Goal: Task Accomplishment & Management: Manage account settings

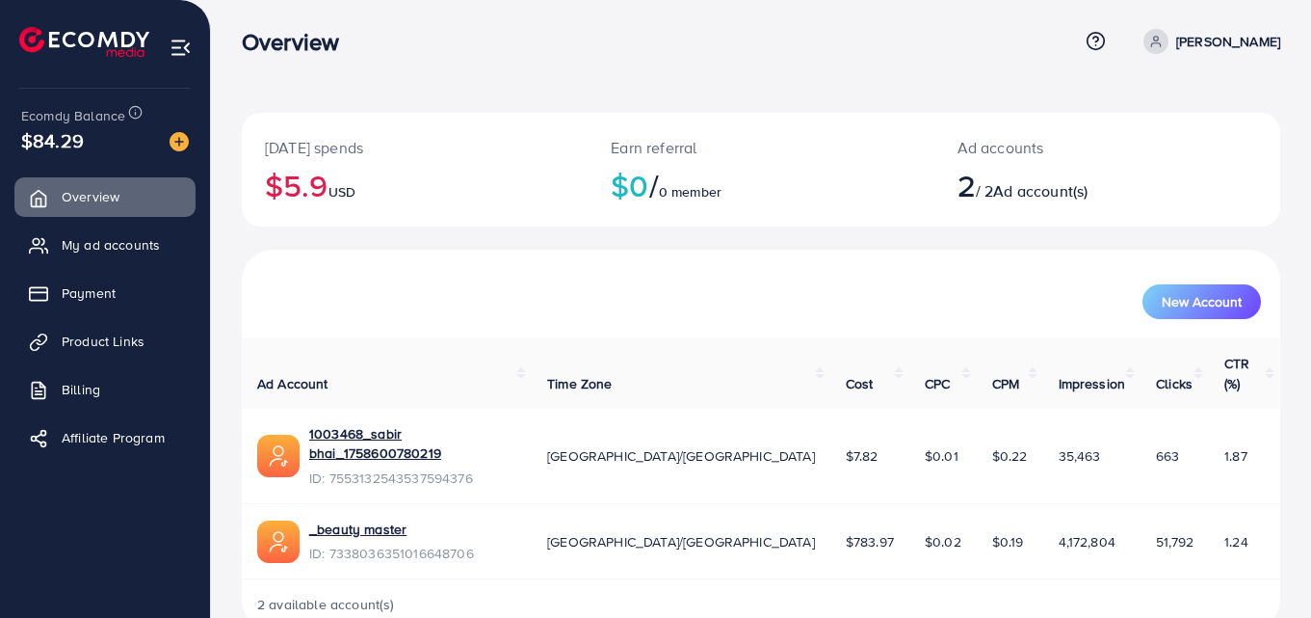
scroll to position [11, 0]
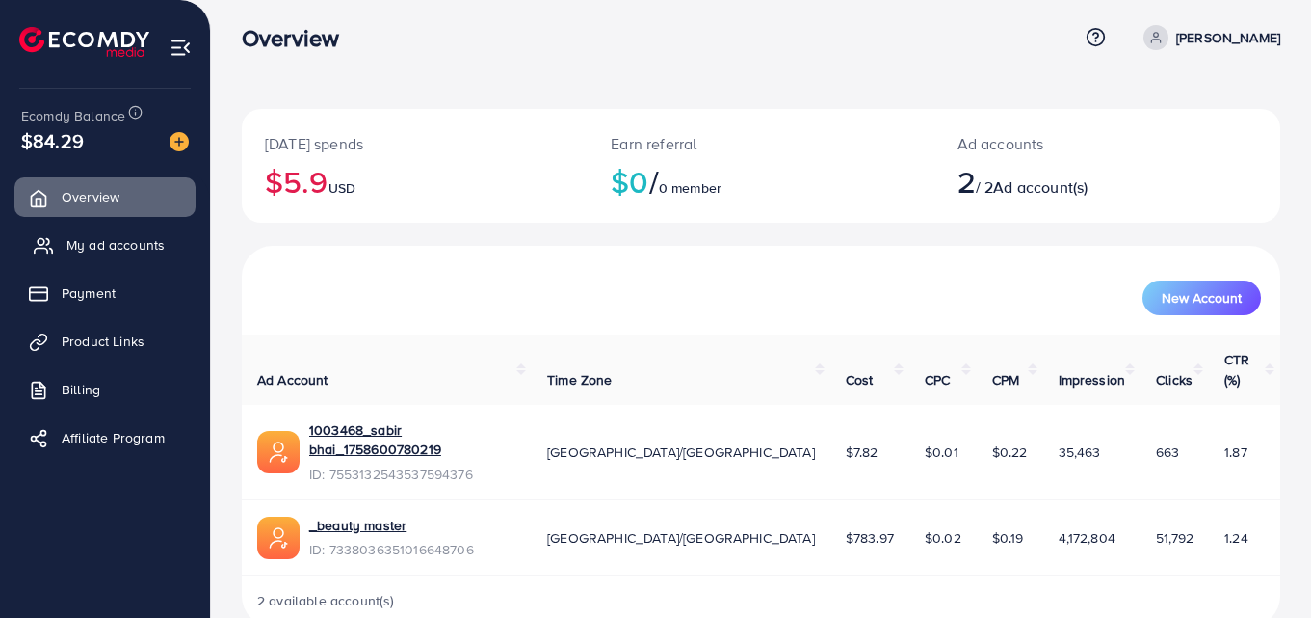
click at [137, 253] on span "My ad accounts" at bounding box center [115, 244] width 98 height 19
click at [136, 251] on span "My ad accounts" at bounding box center [115, 244] width 98 height 19
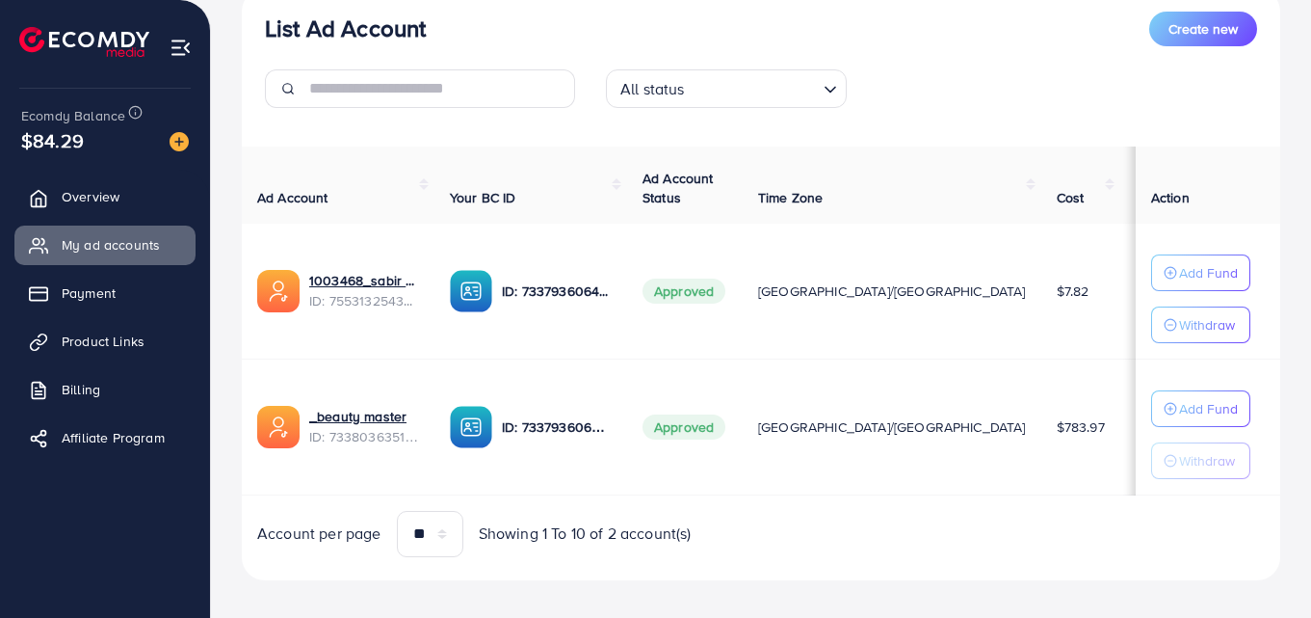
scroll to position [264, 0]
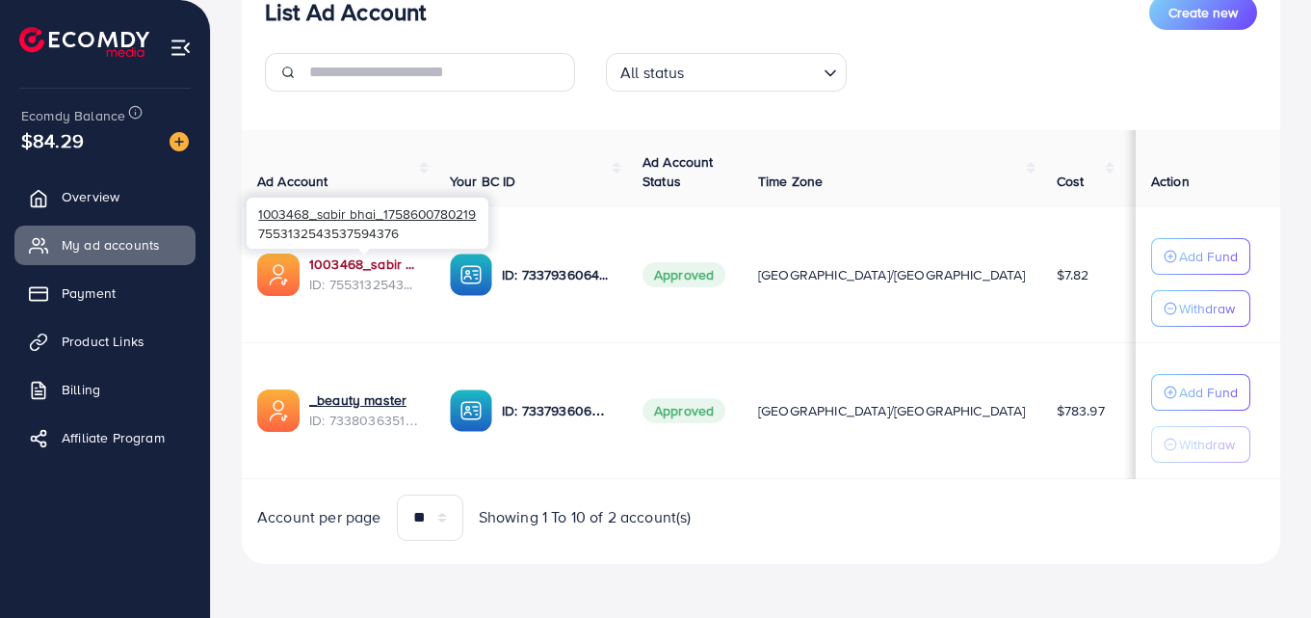
click at [382, 259] on link "1003468_sabir bhai_1758600780219" at bounding box center [364, 263] width 110 height 19
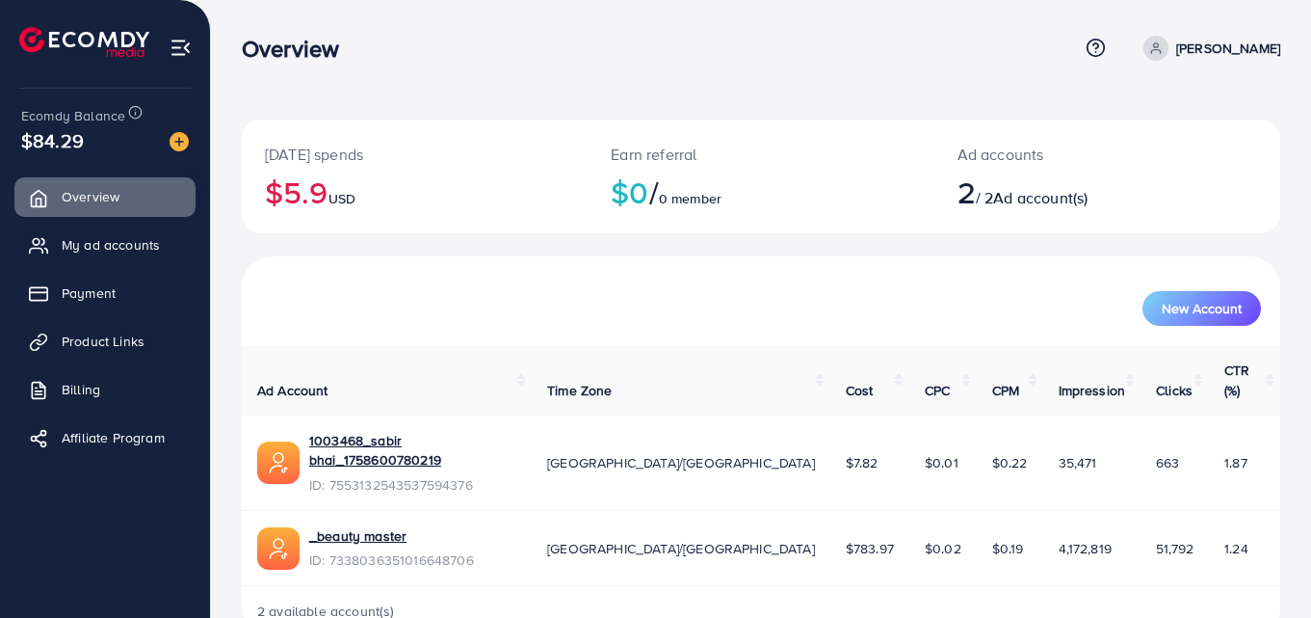
scroll to position [11, 0]
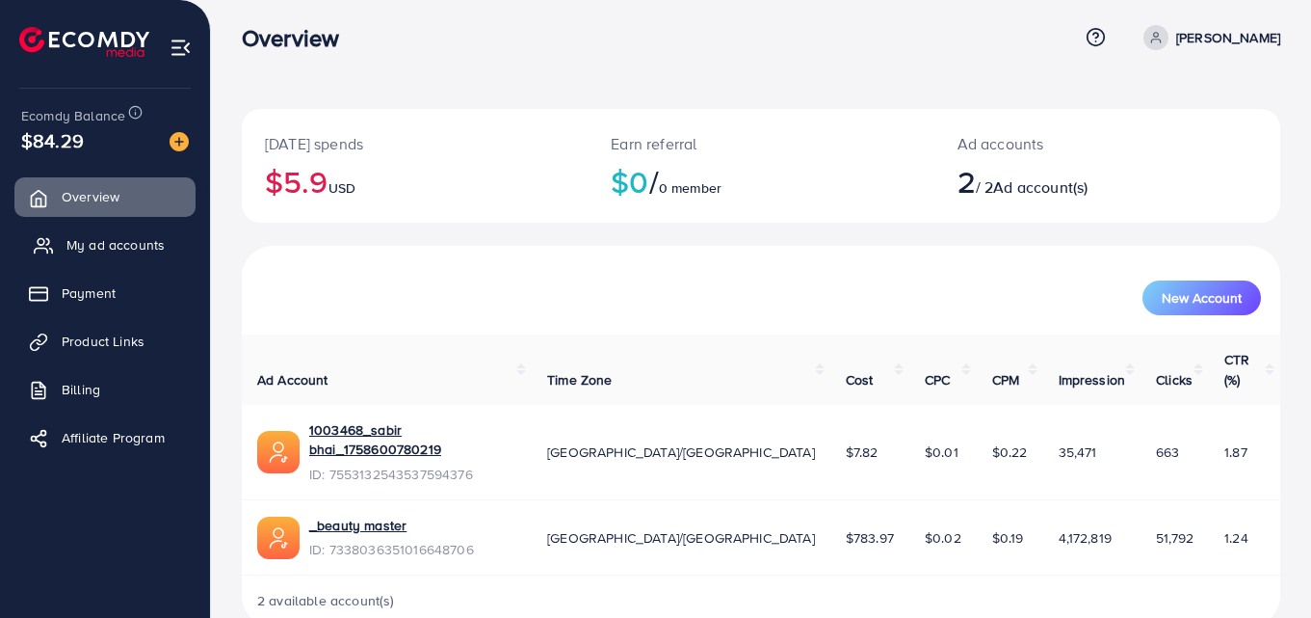
click at [148, 250] on span "My ad accounts" at bounding box center [115, 244] width 98 height 19
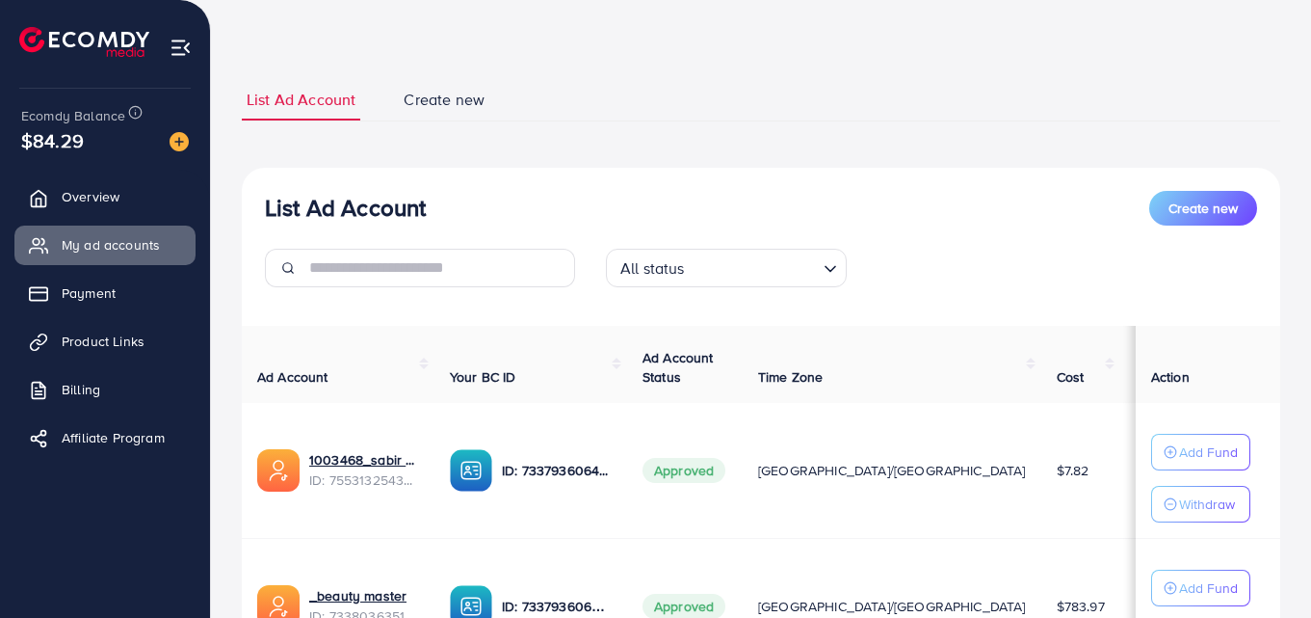
scroll to position [264, 0]
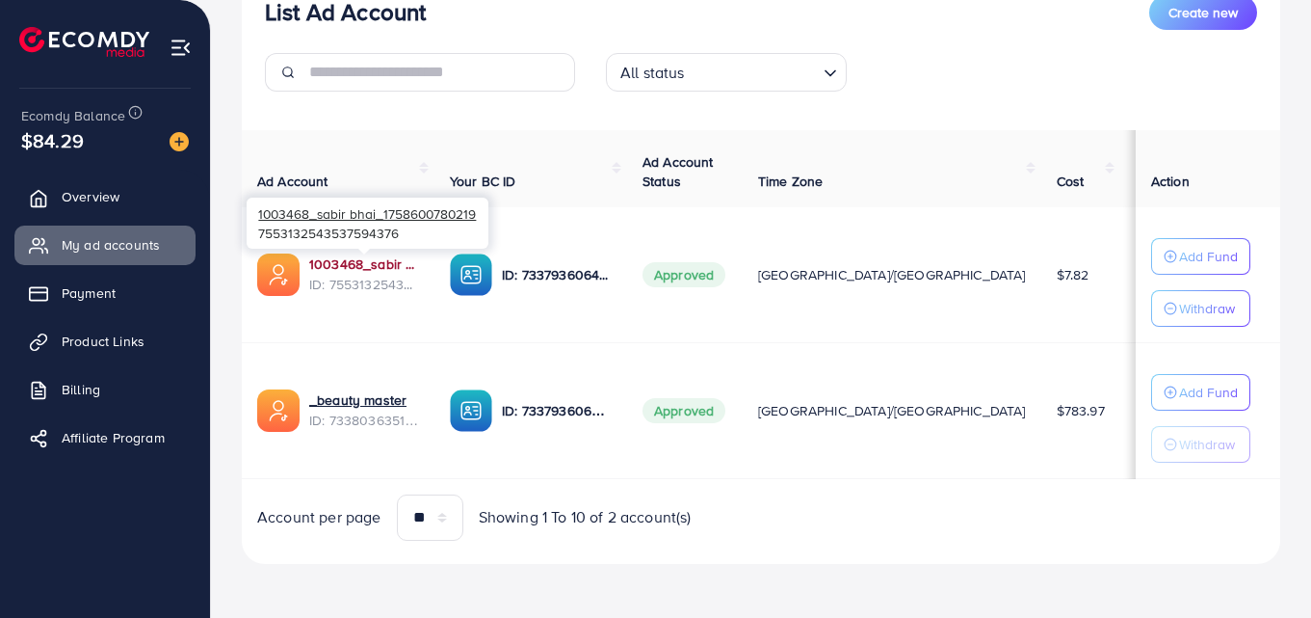
click at [377, 261] on link "1003468_sabir bhai_1758600780219" at bounding box center [364, 263] width 110 height 19
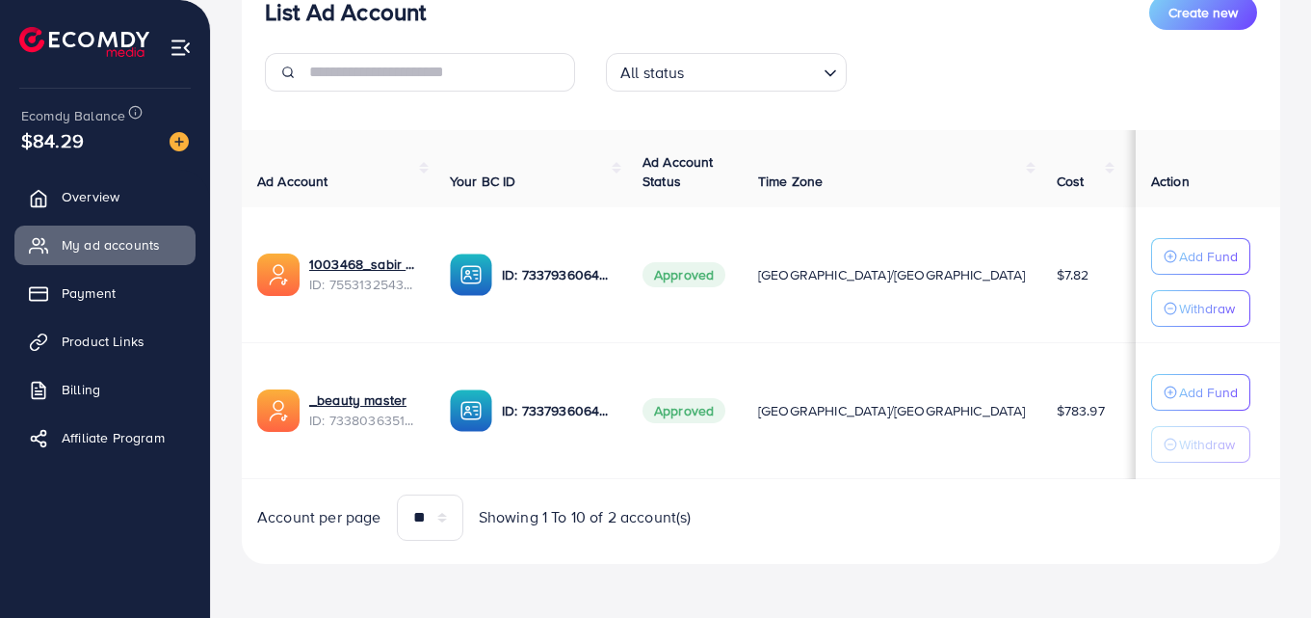
scroll to position [264, 0]
